Goal: Information Seeking & Learning: Learn about a topic

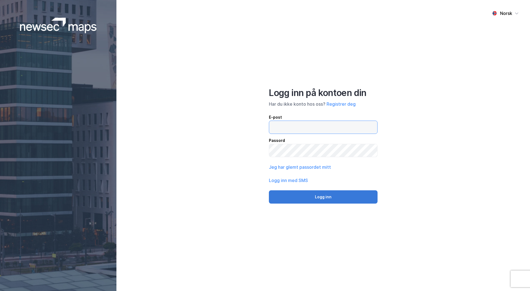
type input "[PERSON_NAME][EMAIL_ADDRESS][DOMAIN_NAME]"
click at [317, 200] on button "Logg inn" at bounding box center [323, 197] width 109 height 13
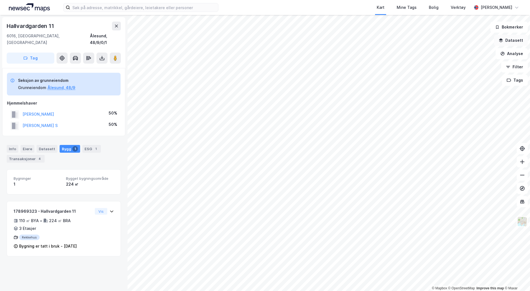
click at [519, 41] on button "Datasett" at bounding box center [511, 40] width 34 height 11
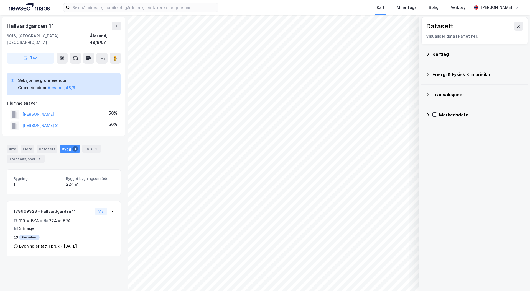
click at [446, 56] on div "Kartlag" at bounding box center [477, 54] width 91 height 7
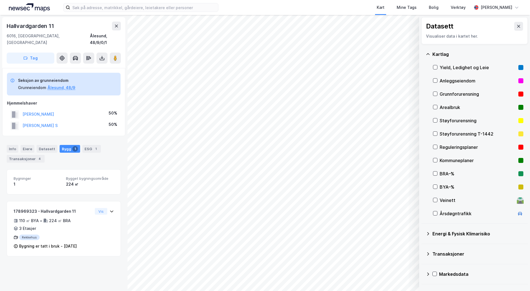
click at [447, 148] on div "Reguleringsplaner" at bounding box center [477, 147] width 76 height 7
click at [437, 147] on icon at bounding box center [435, 147] width 4 height 4
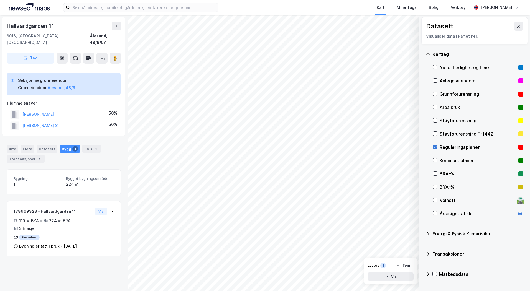
click at [435, 147] on icon at bounding box center [435, 147] width 4 height 4
click at [446, 148] on div "Reguleringsplaner" at bounding box center [477, 147] width 76 height 7
click at [435, 146] on icon at bounding box center [435, 147] width 4 height 4
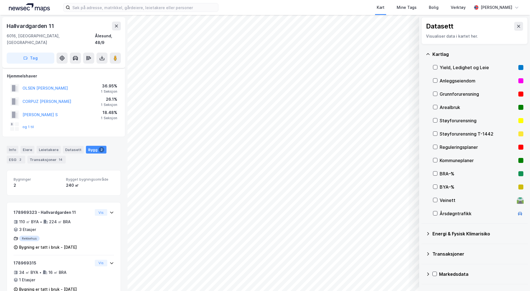
scroll to position [9, 0]
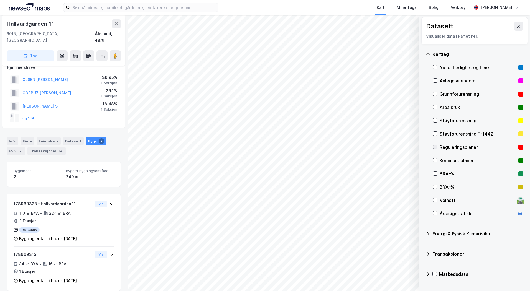
click at [437, 149] on icon at bounding box center [435, 147] width 4 height 4
click at [434, 145] on icon at bounding box center [435, 147] width 4 height 4
click at [437, 147] on div "Reguleringsplaner" at bounding box center [478, 147] width 90 height 13
